Goal: Task Accomplishment & Management: Manage account settings

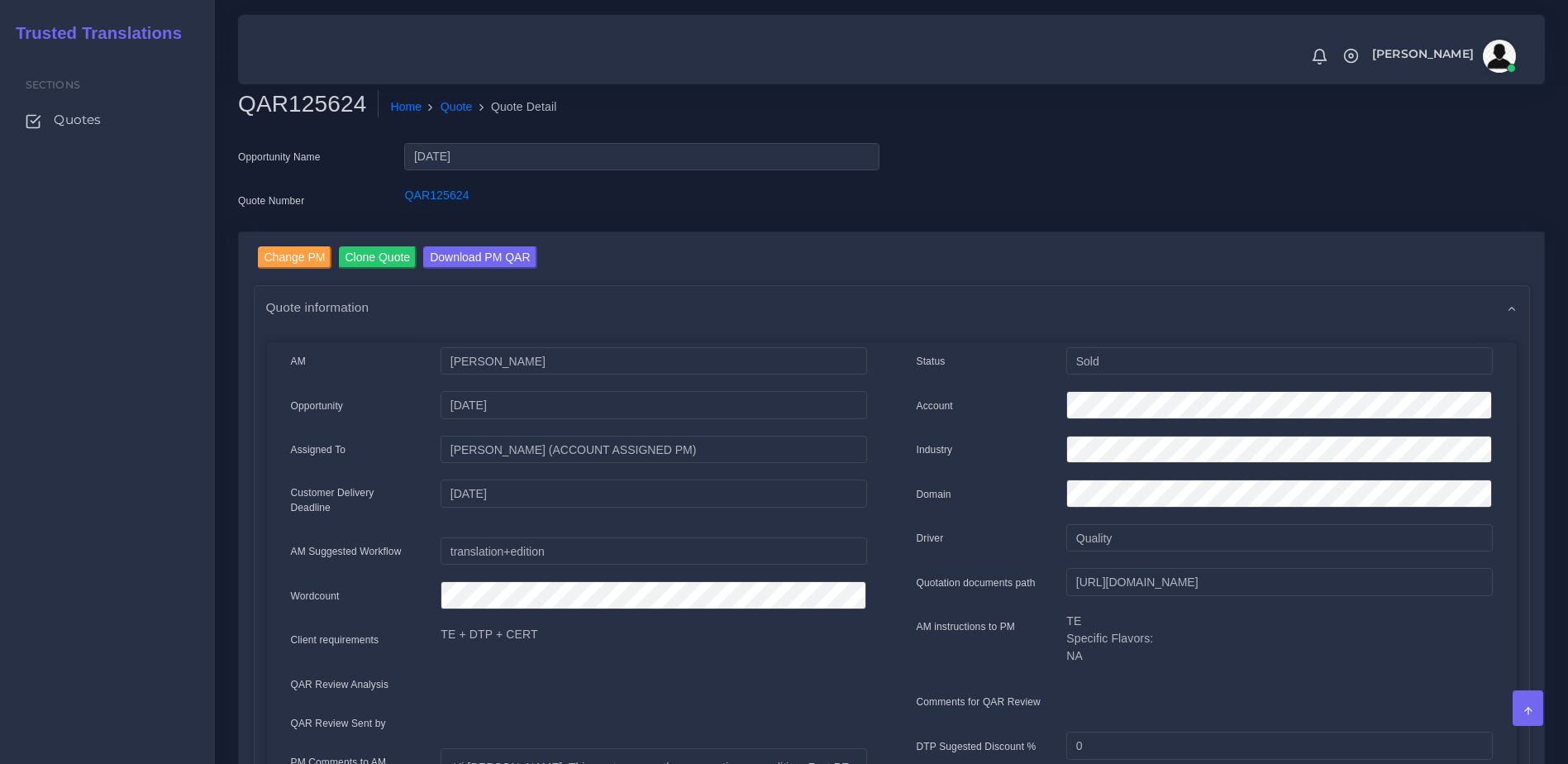
scroll to position [716, 0]
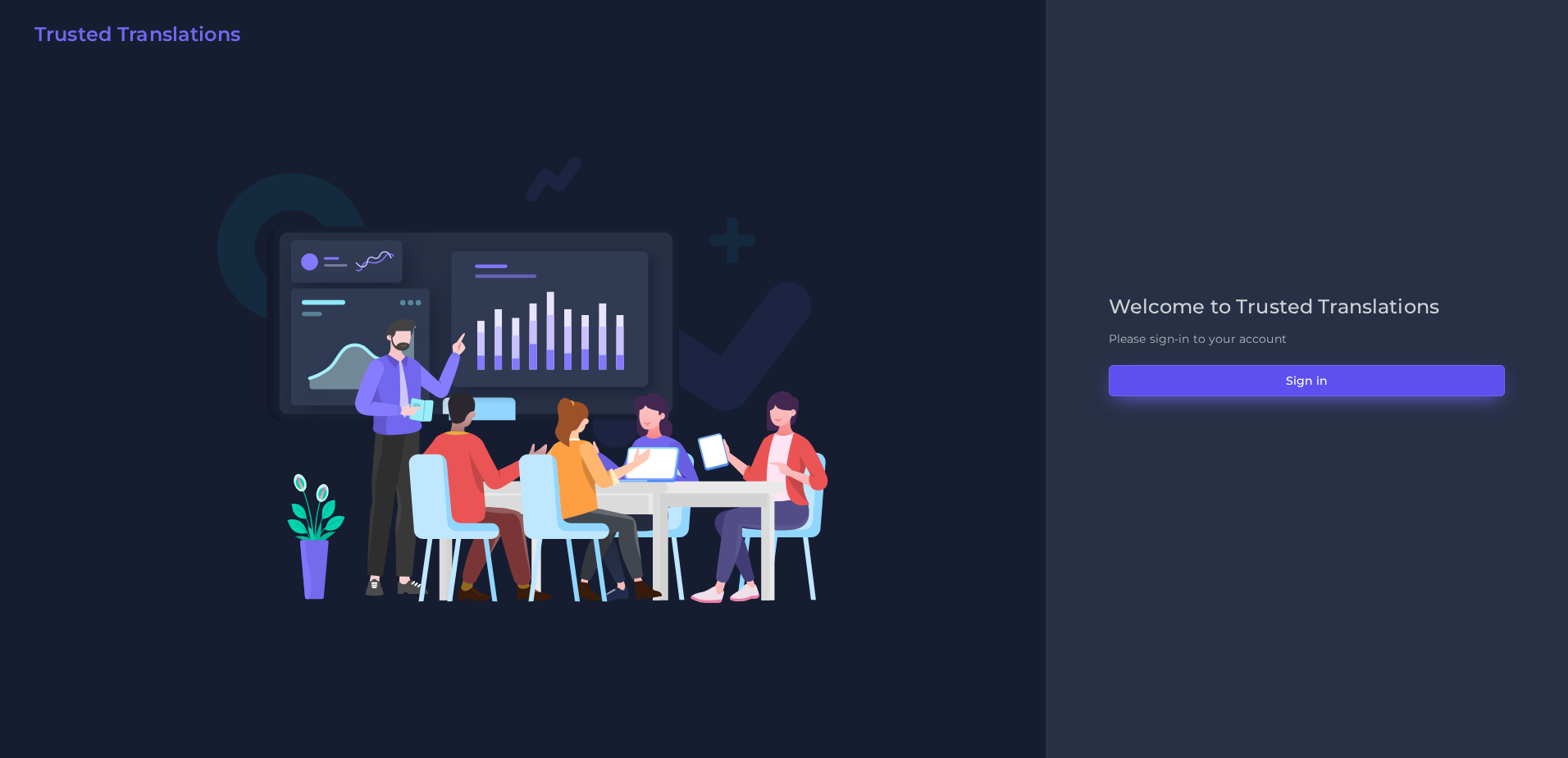
click at [1315, 393] on button "Sign in" at bounding box center [1306, 381] width 396 height 31
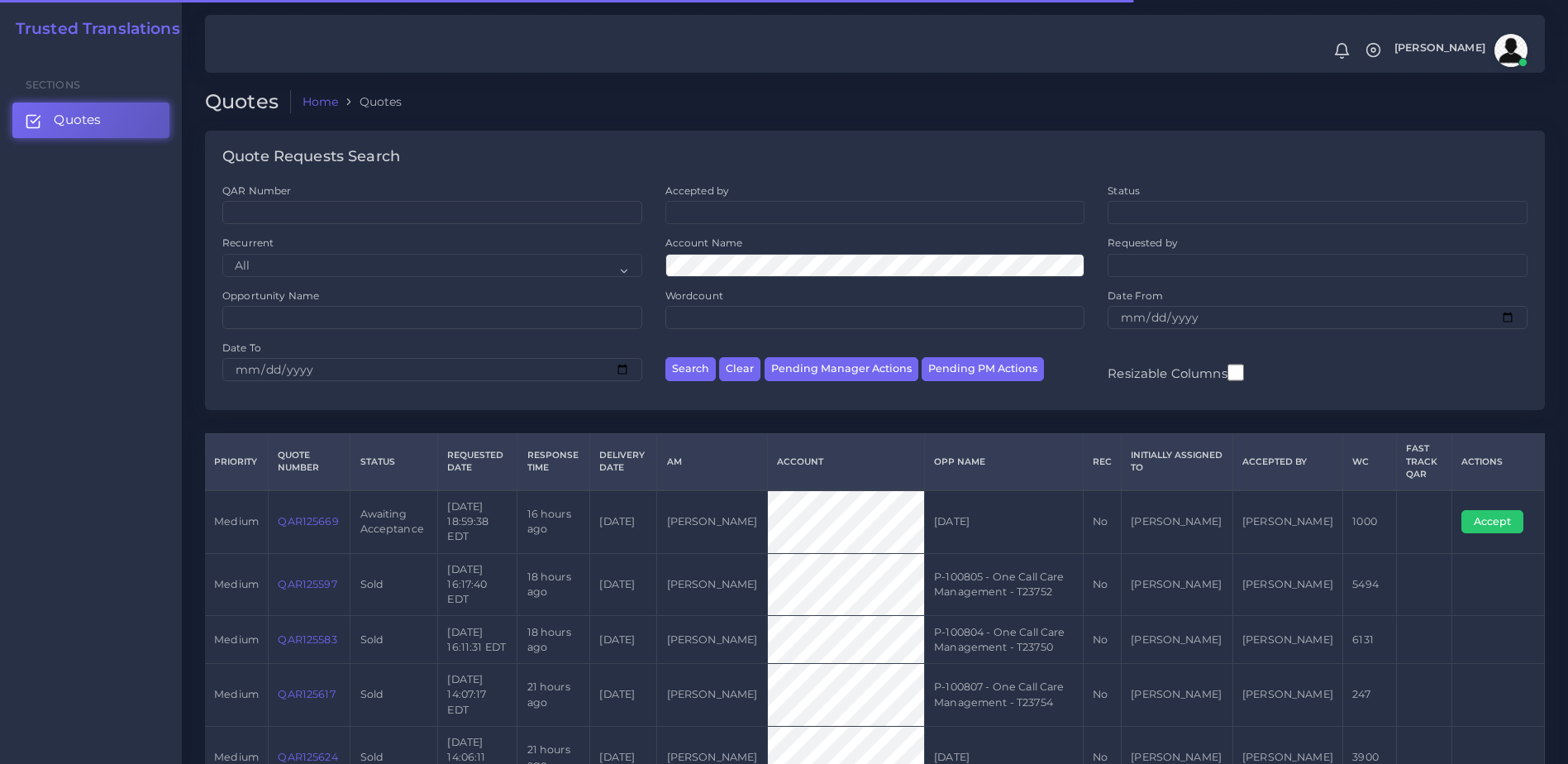
click at [321, 515] on link "QAR125669" at bounding box center [308, 521] width 61 height 12
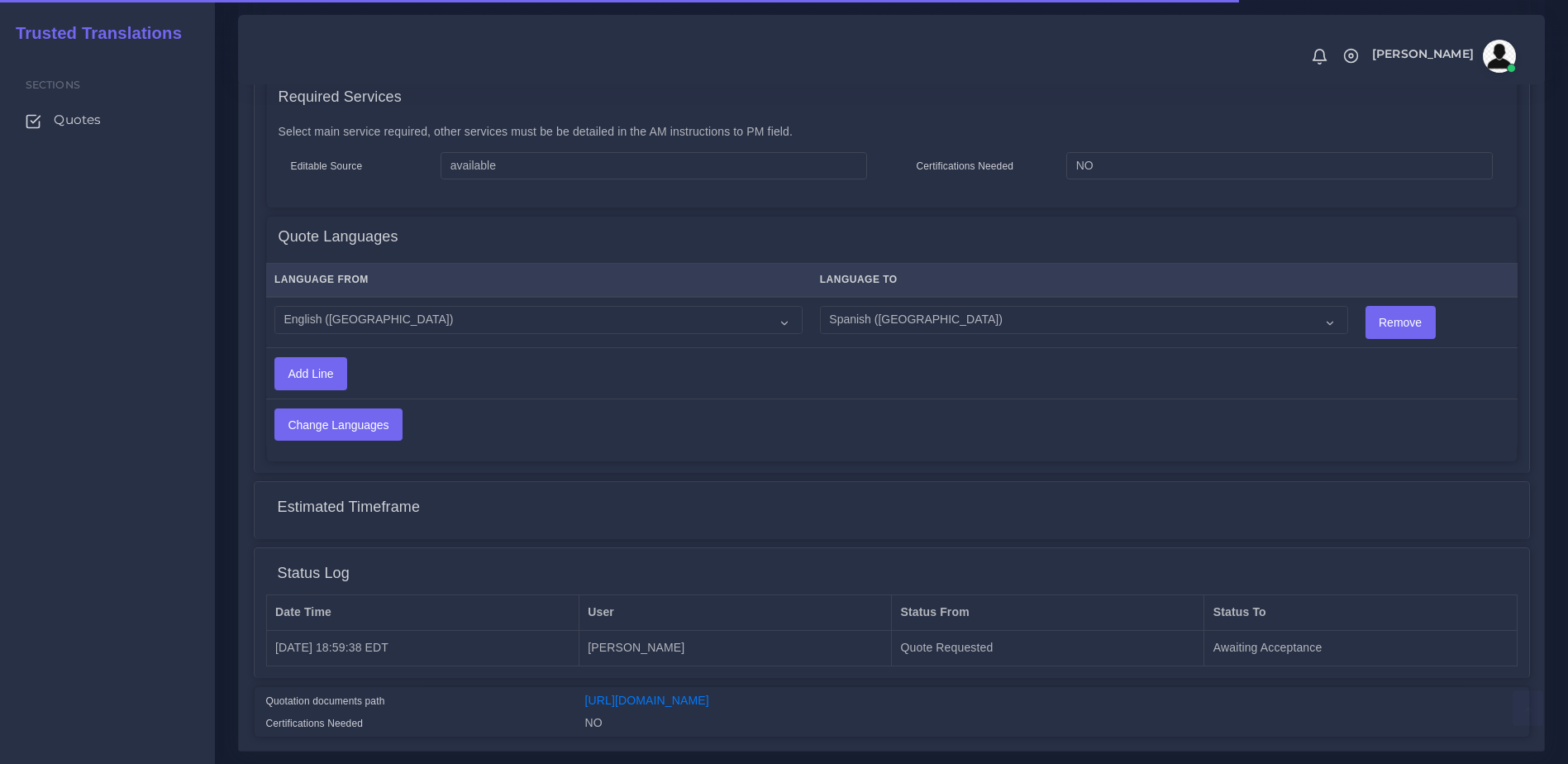
scroll to position [819, 0]
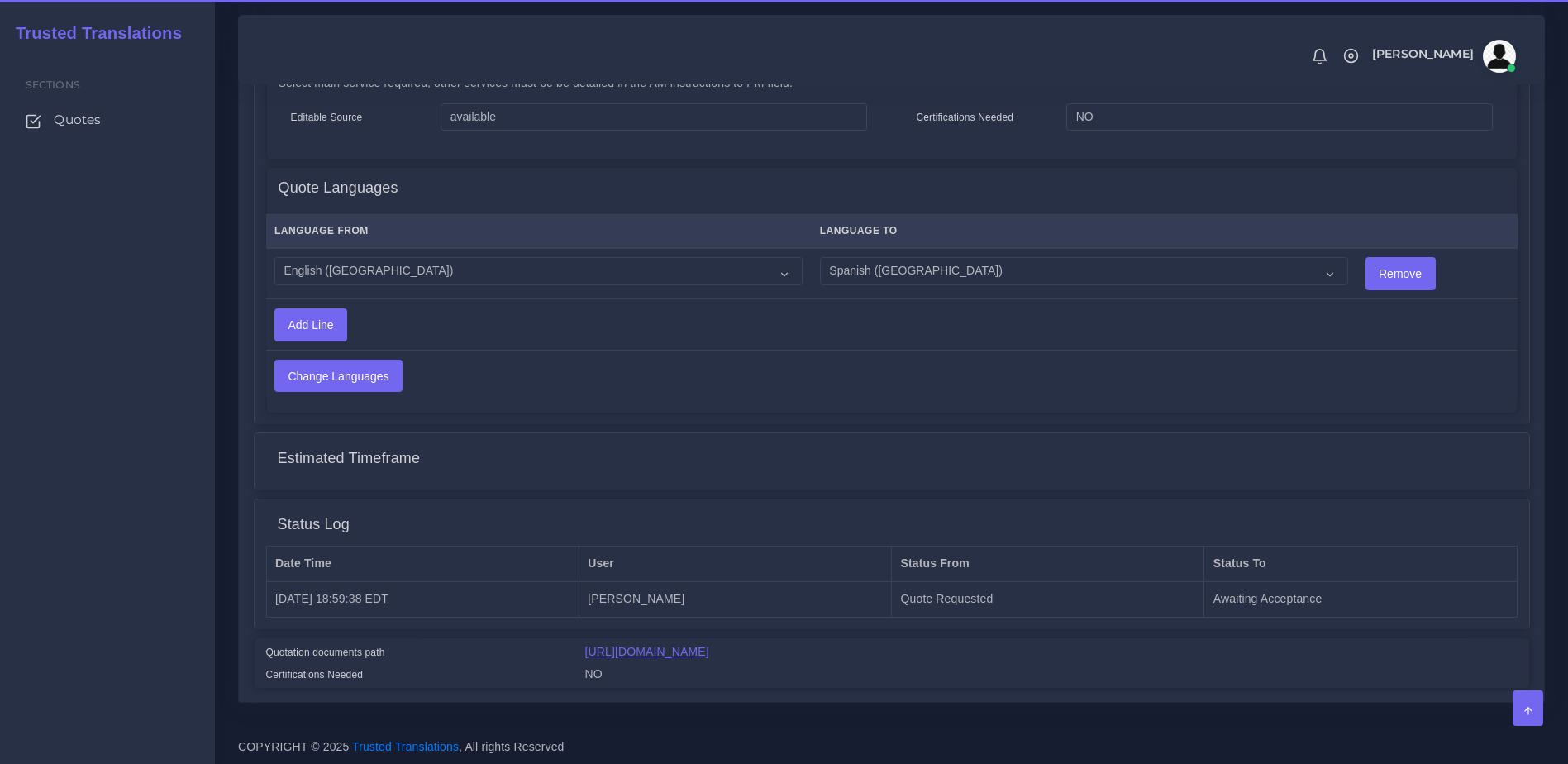
click at [700, 644] on link "[URL][DOMAIN_NAME]" at bounding box center [647, 651] width 124 height 13
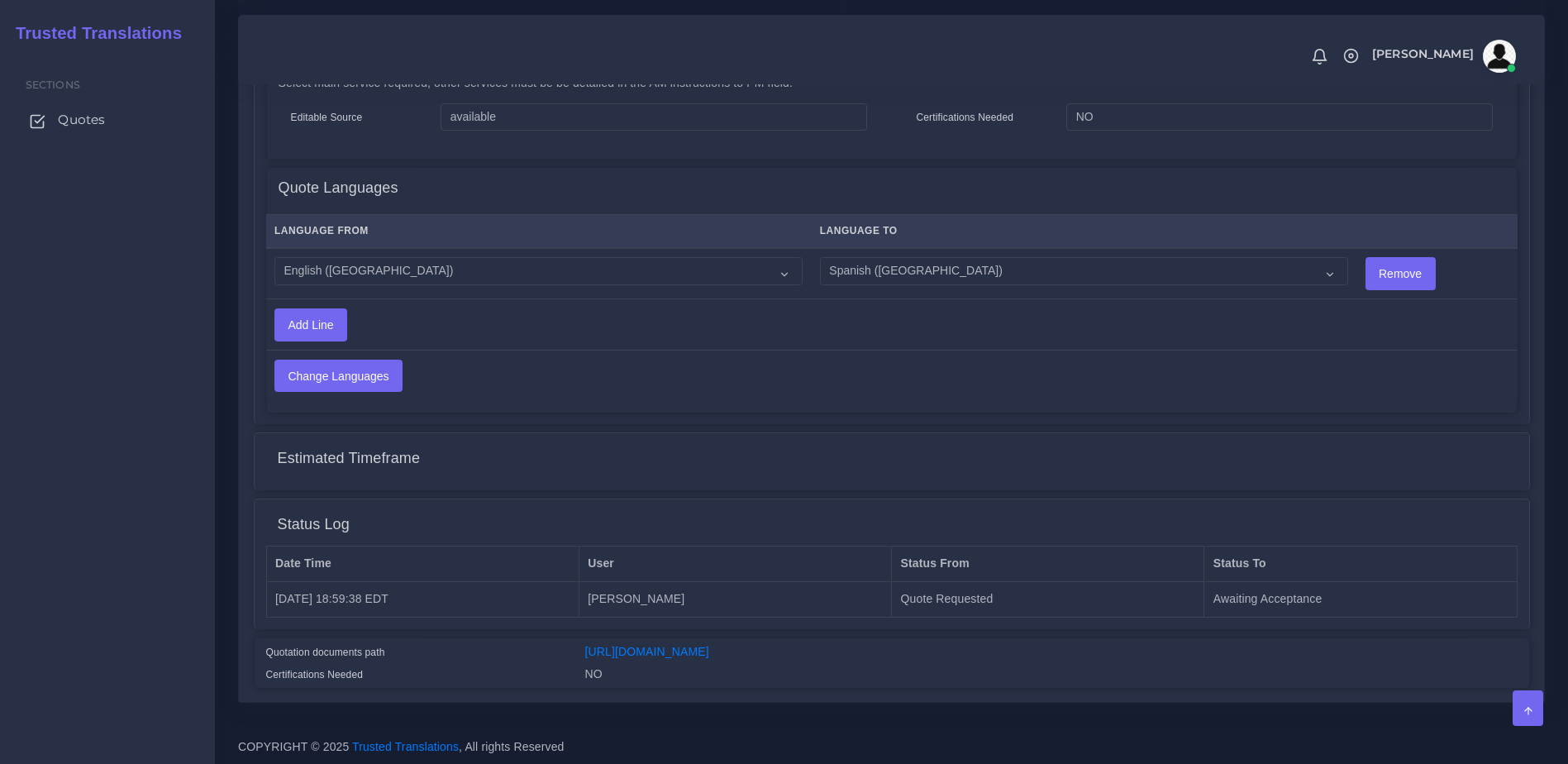
click at [105, 122] on link "Quotes" at bounding box center [107, 120] width 190 height 35
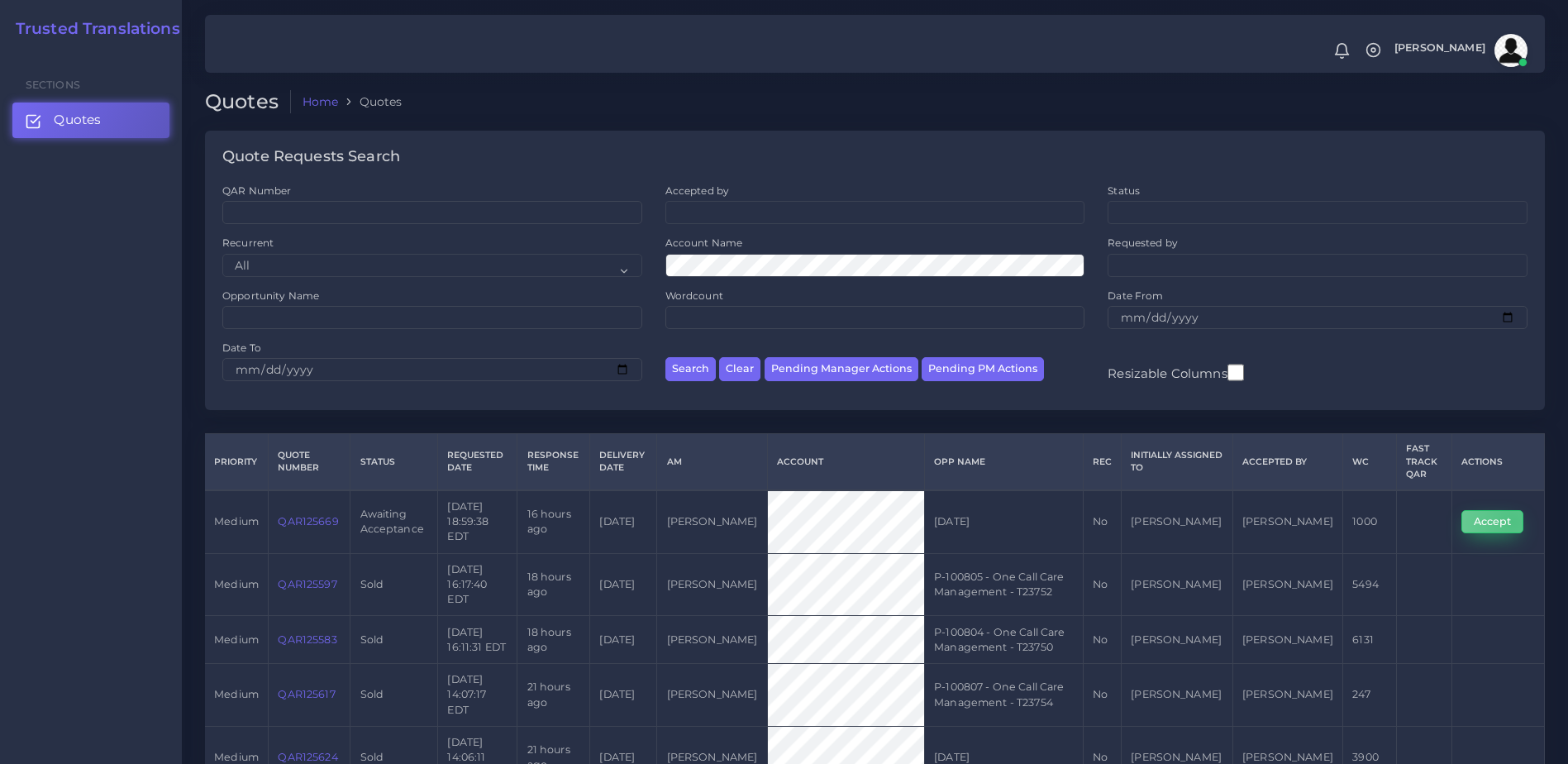
click at [1512, 514] on button "Accept" at bounding box center [1493, 521] width 62 height 23
